Goal: Check status: Check status

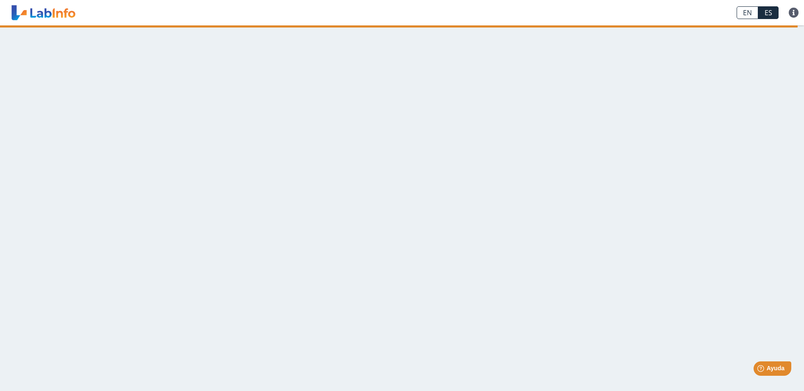
click at [37, 19] on link at bounding box center [43, 12] width 70 height 21
